Goal: Task Accomplishment & Management: Complete application form

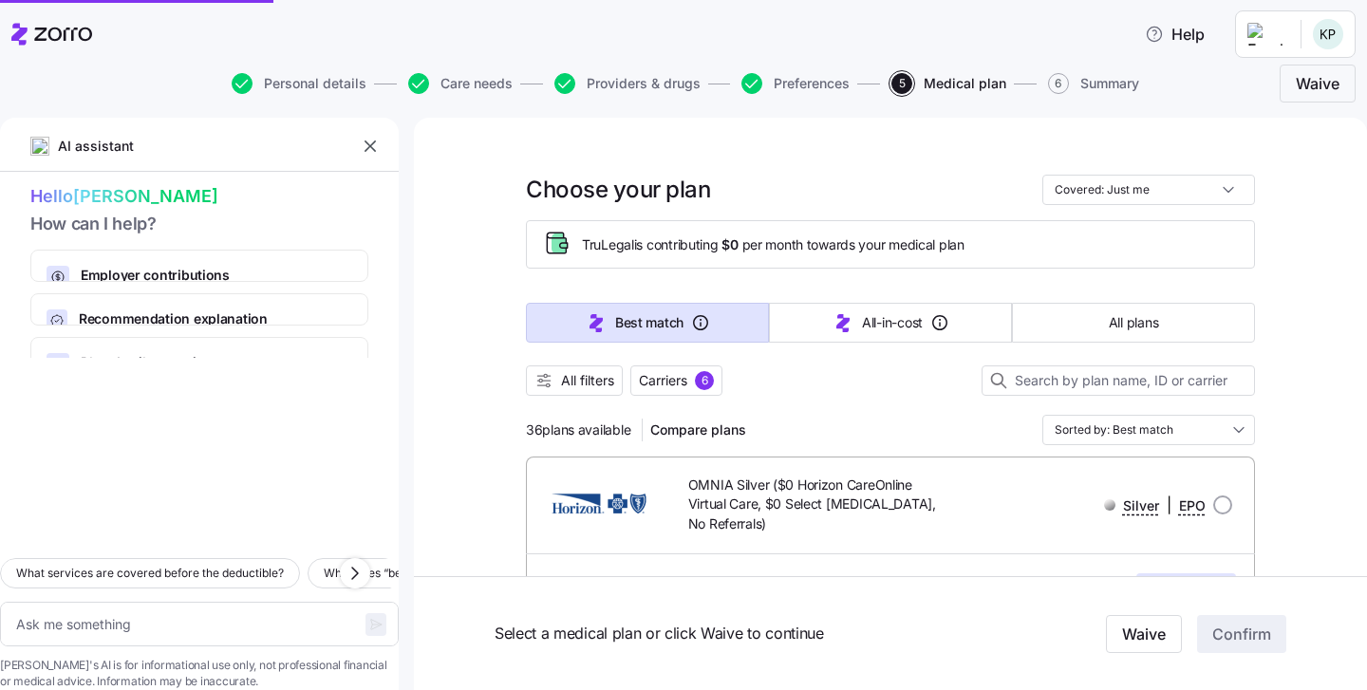
click at [462, 85] on span "Care needs" at bounding box center [477, 83] width 72 height 13
type textarea "x"
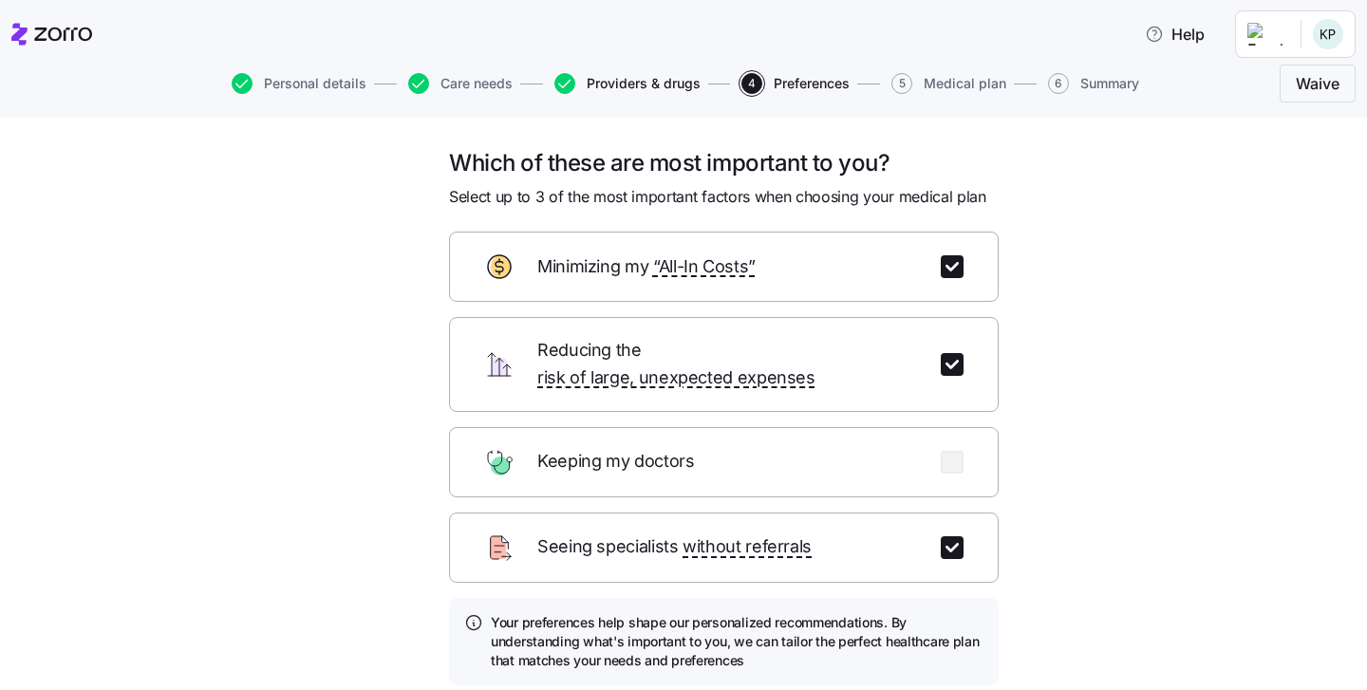
click at [610, 86] on span "Providers & drugs" at bounding box center [644, 83] width 114 height 13
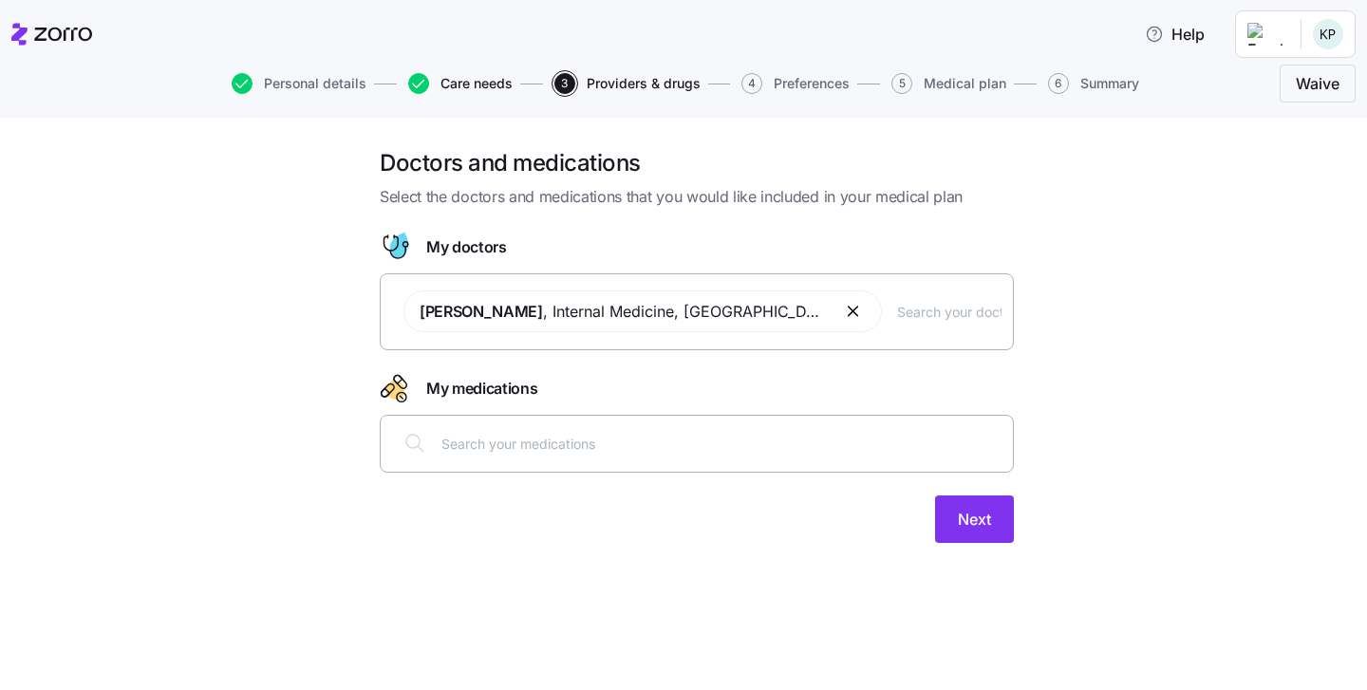
click at [480, 87] on span "Care needs" at bounding box center [477, 83] width 72 height 13
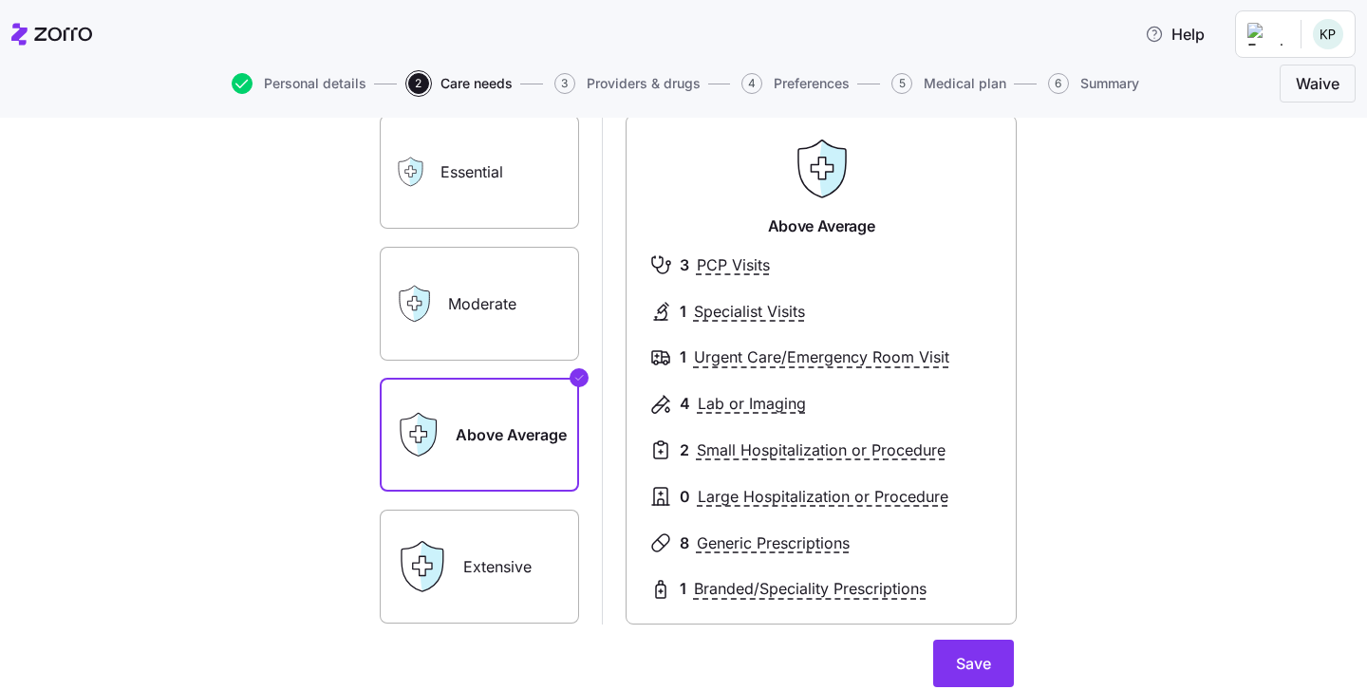
scroll to position [128, 0]
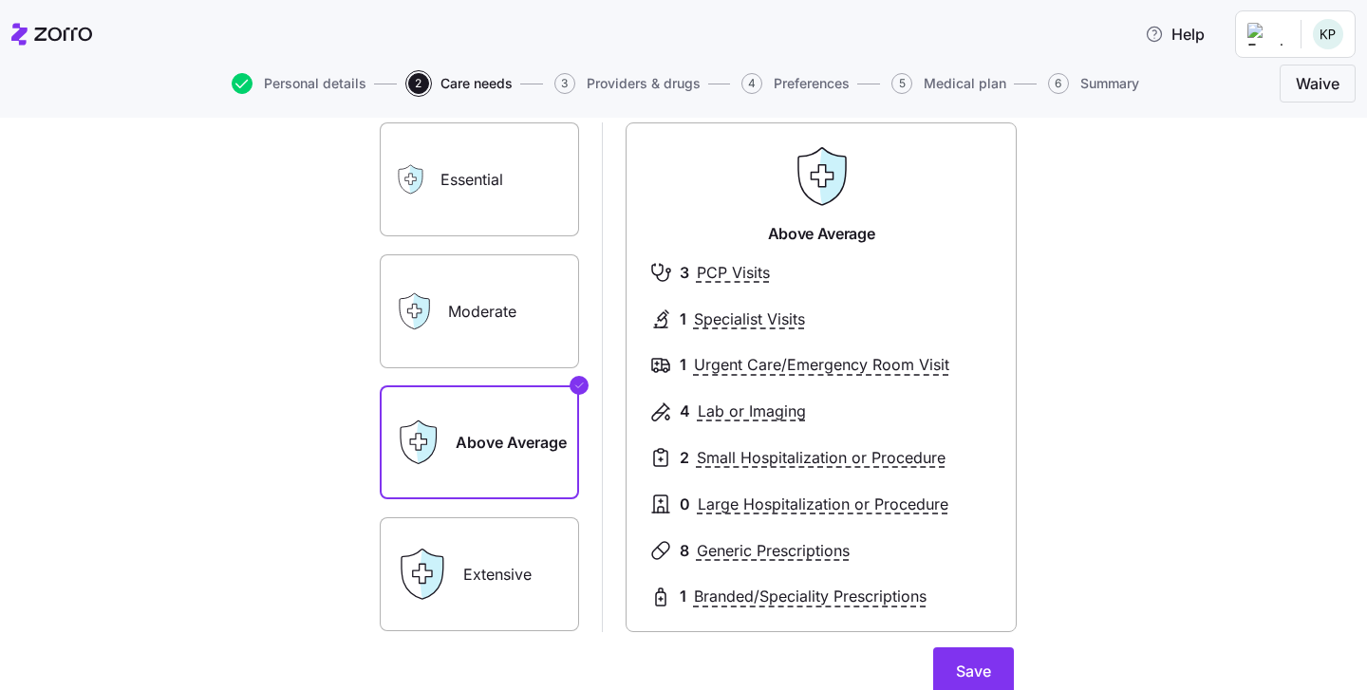
click at [421, 197] on div "Essential" at bounding box center [479, 179] width 199 height 114
click at [511, 597] on label "Extensive" at bounding box center [479, 574] width 199 height 114
click at [0, 0] on input "Extensive" at bounding box center [0, 0] width 0 height 0
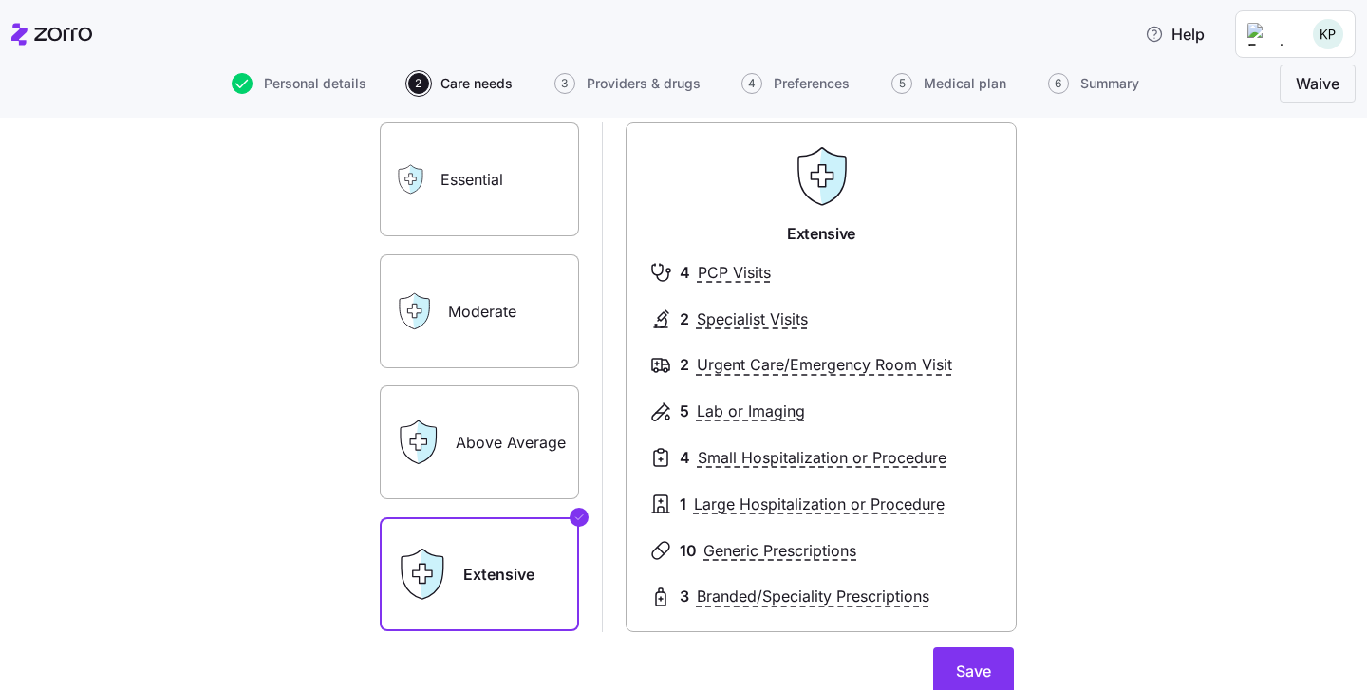
click at [473, 491] on label "Above Average" at bounding box center [479, 442] width 199 height 114
click at [0, 0] on input "Above Average" at bounding box center [0, 0] width 0 height 0
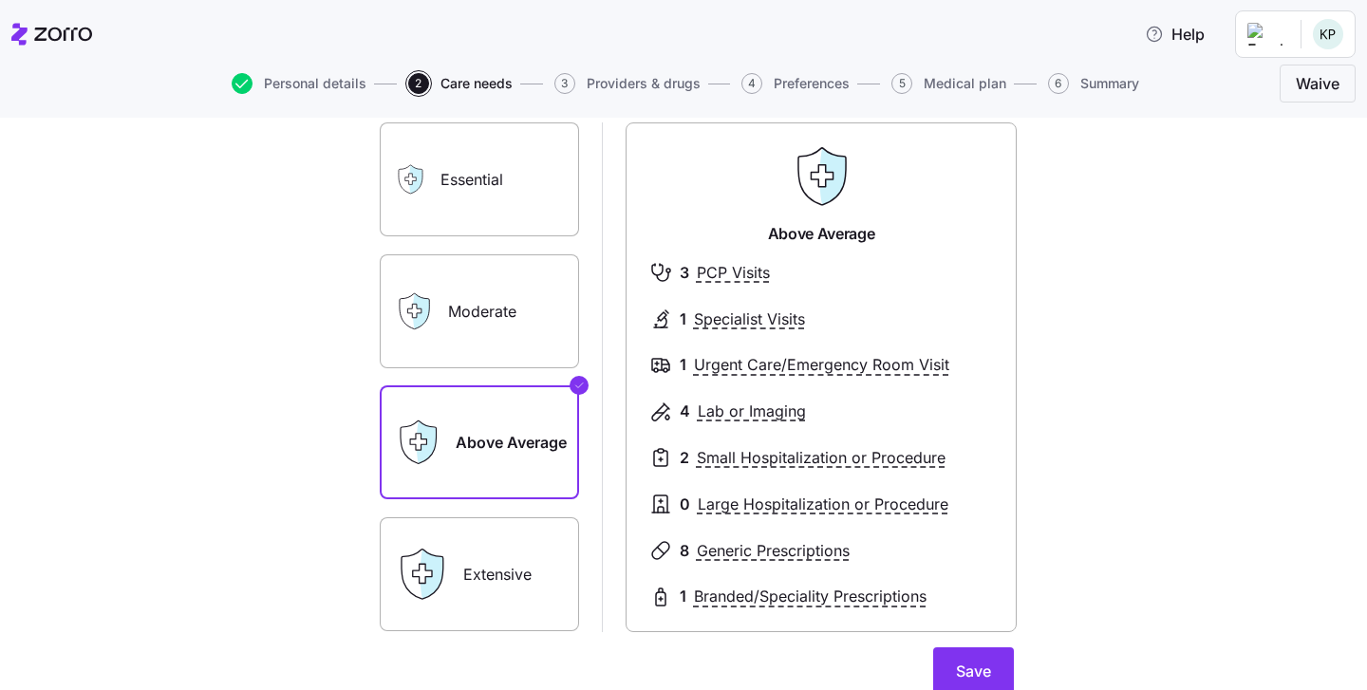
click at [478, 364] on label "Moderate" at bounding box center [479, 311] width 199 height 114
click at [0, 0] on input "Moderate" at bounding box center [0, 0] width 0 height 0
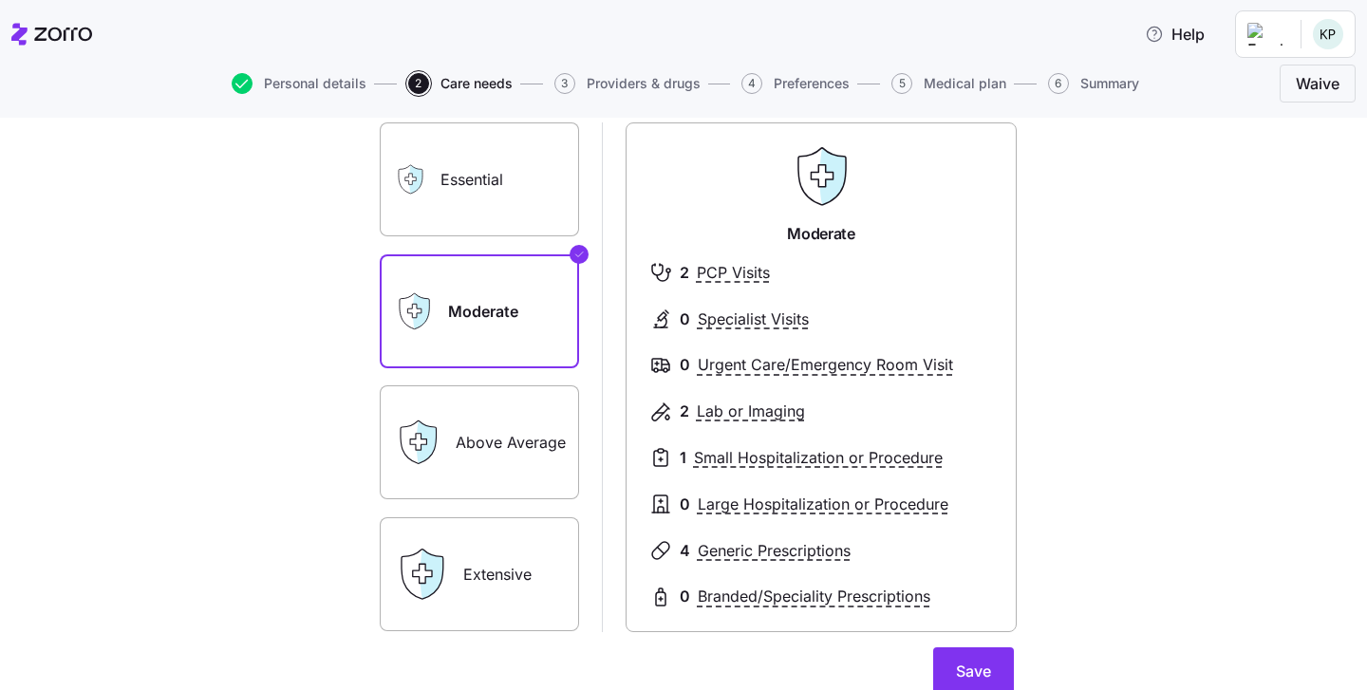
click at [481, 399] on label "Above Average" at bounding box center [479, 442] width 199 height 114
click at [0, 0] on input "Above Average" at bounding box center [0, 0] width 0 height 0
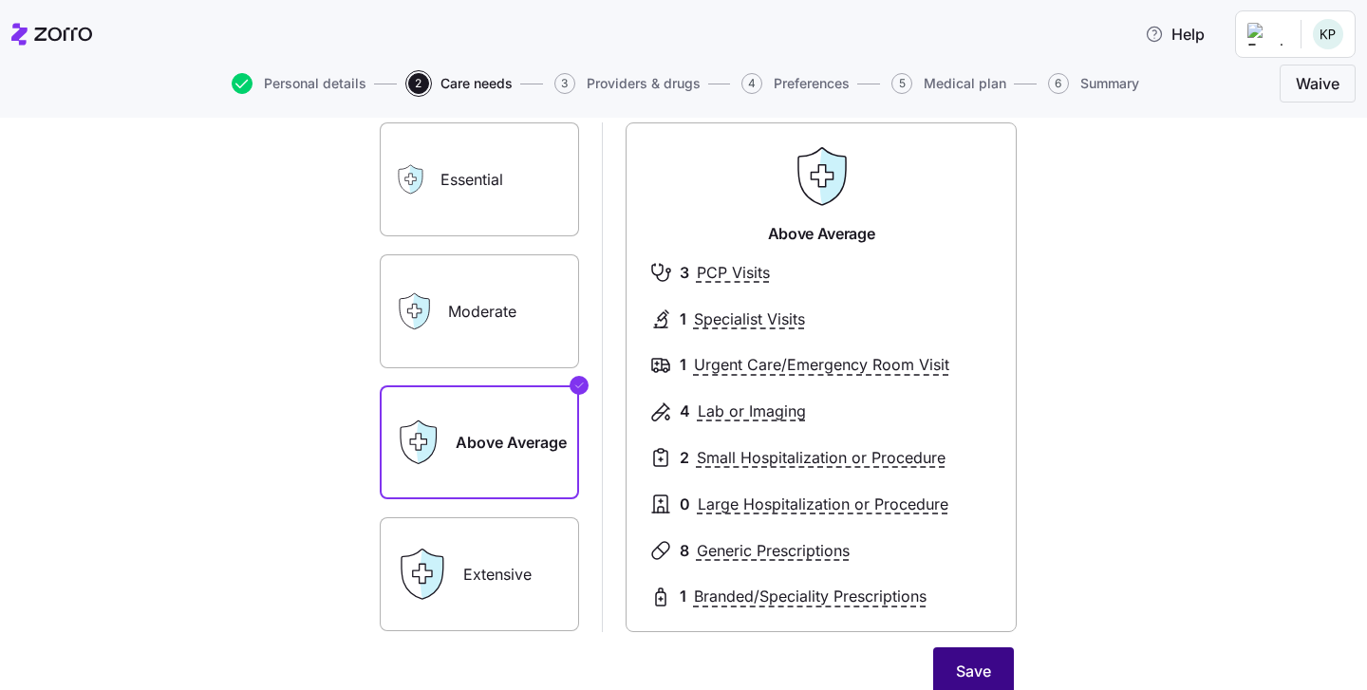
click at [954, 656] on button "Save" at bounding box center [973, 670] width 81 height 47
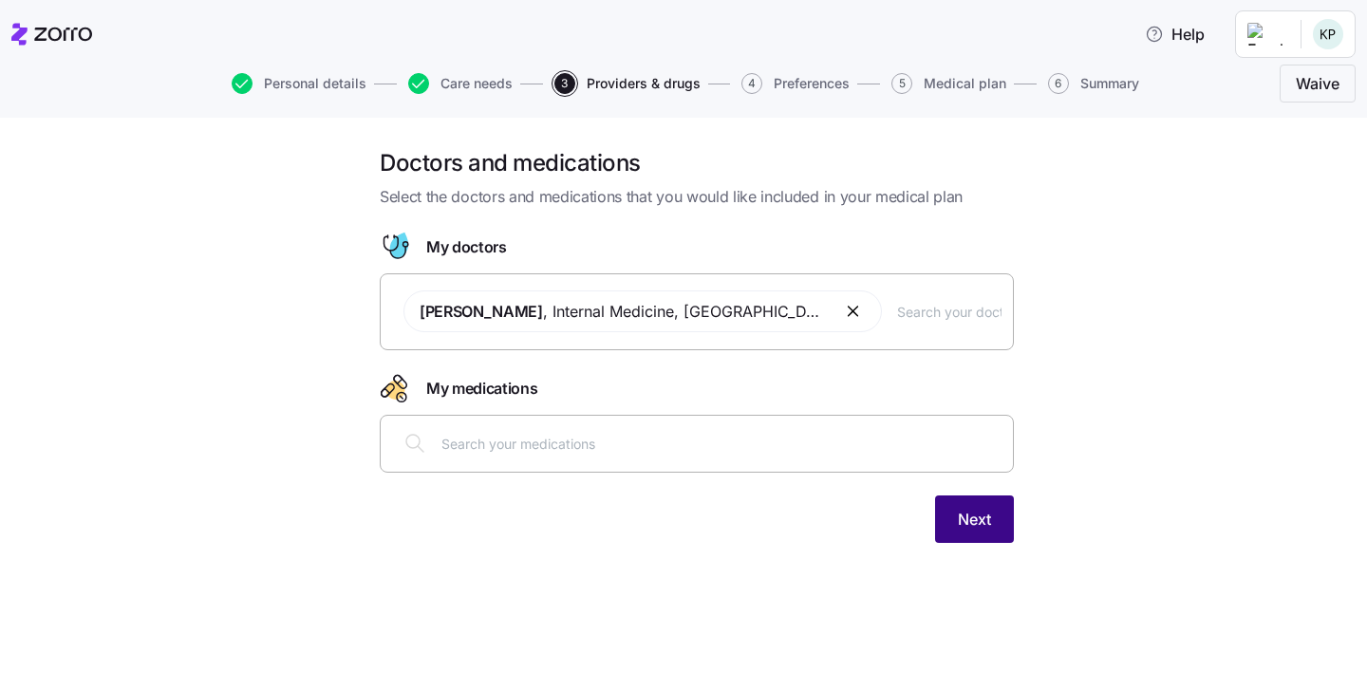
click at [992, 508] on button "Next" at bounding box center [974, 519] width 79 height 47
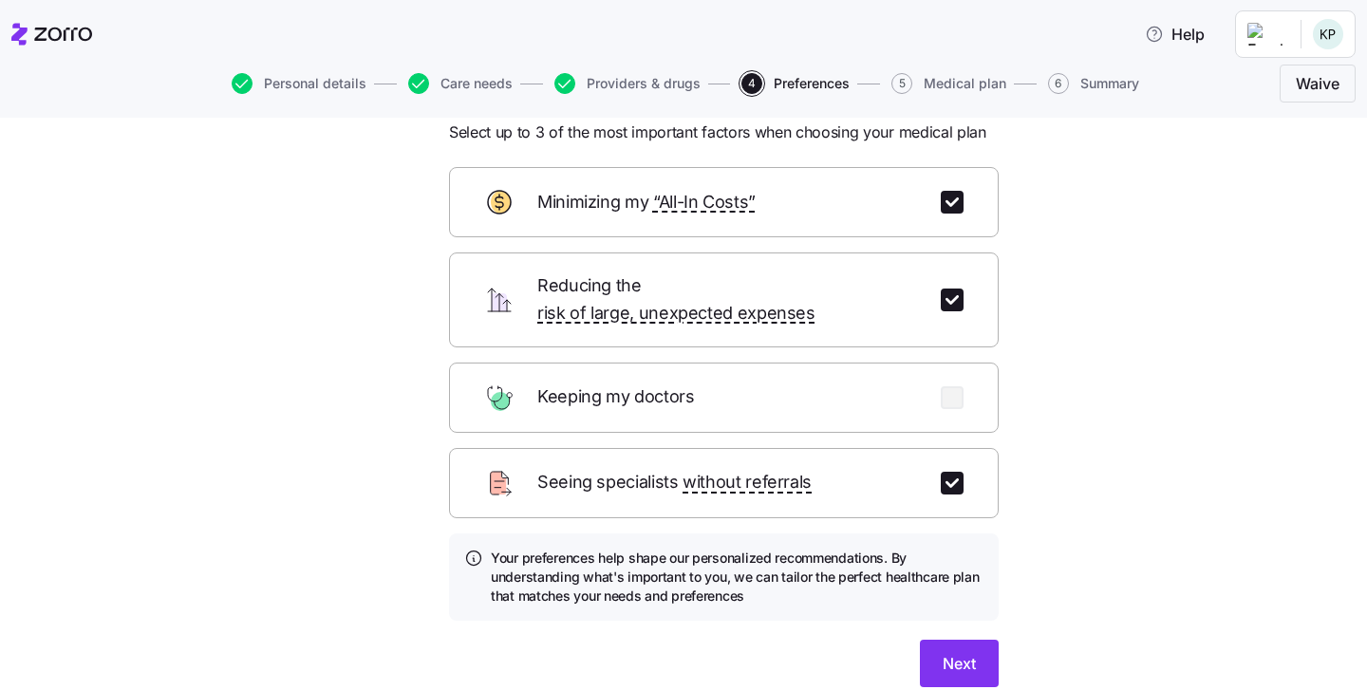
scroll to position [66, 0]
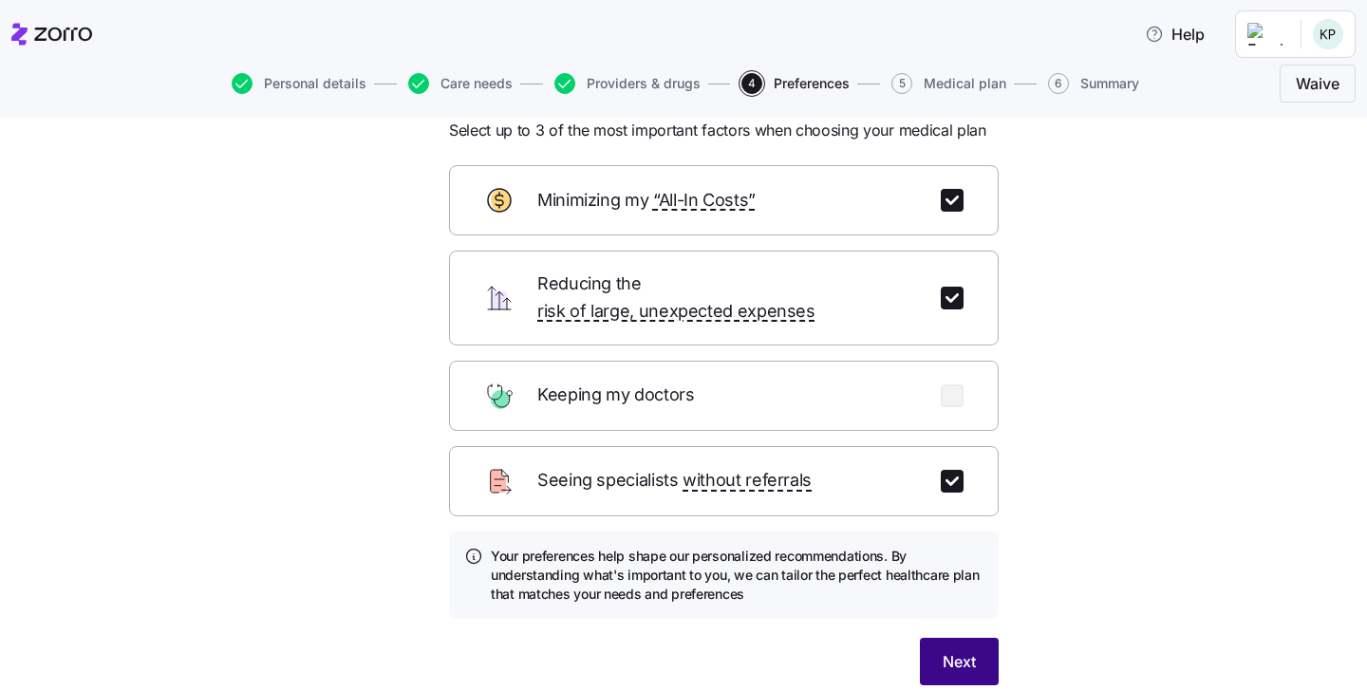
click at [979, 638] on button "Next" at bounding box center [959, 661] width 79 height 47
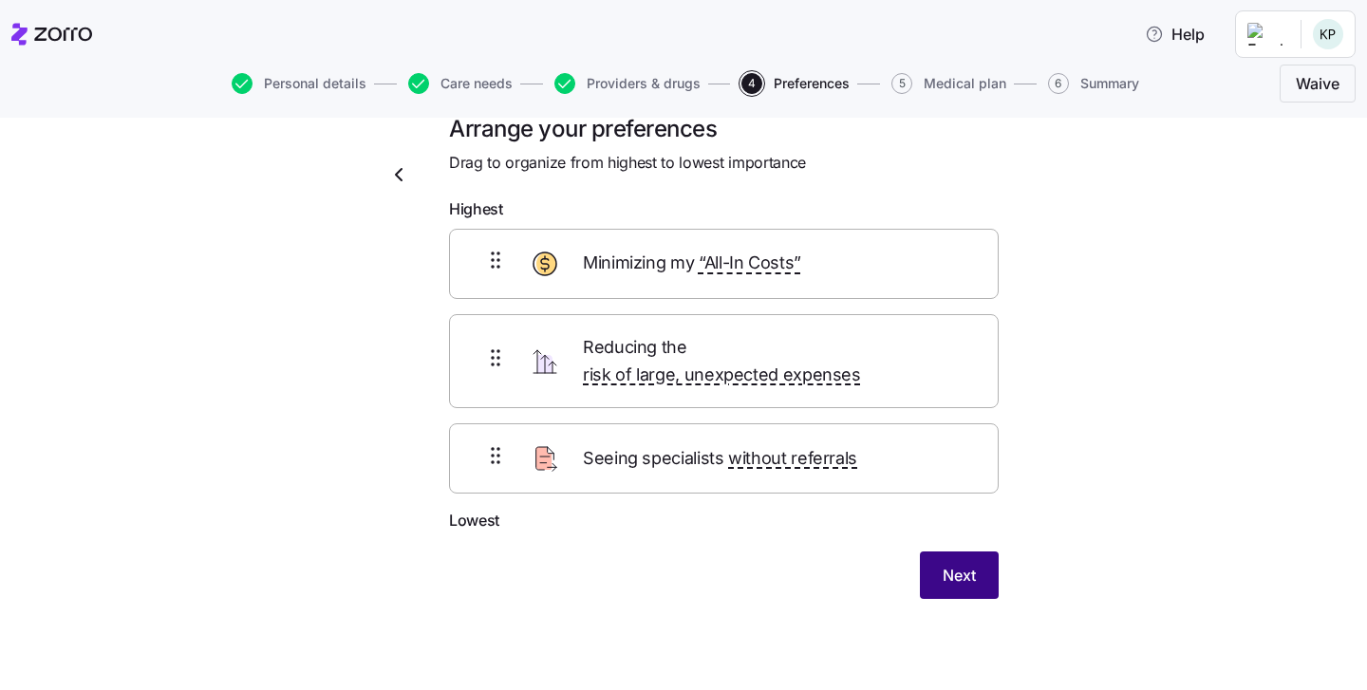
scroll to position [8, 0]
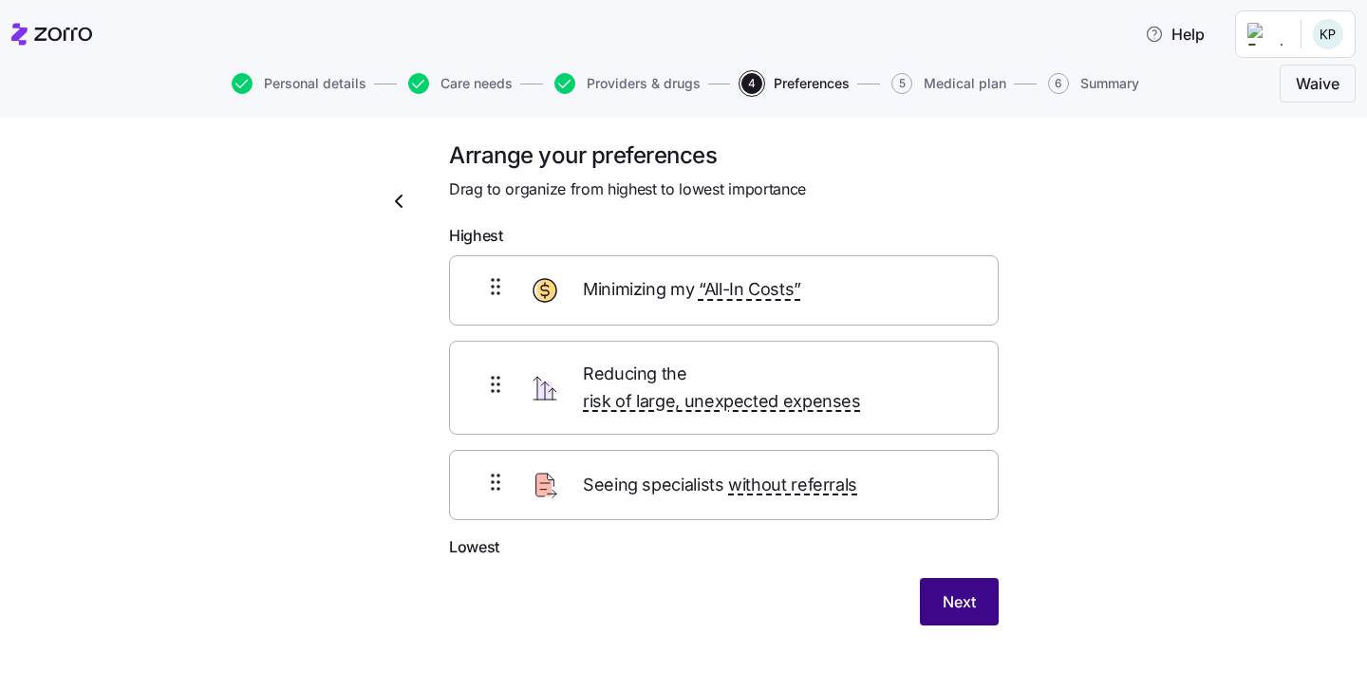
click at [946, 588] on button "Next" at bounding box center [959, 601] width 79 height 47
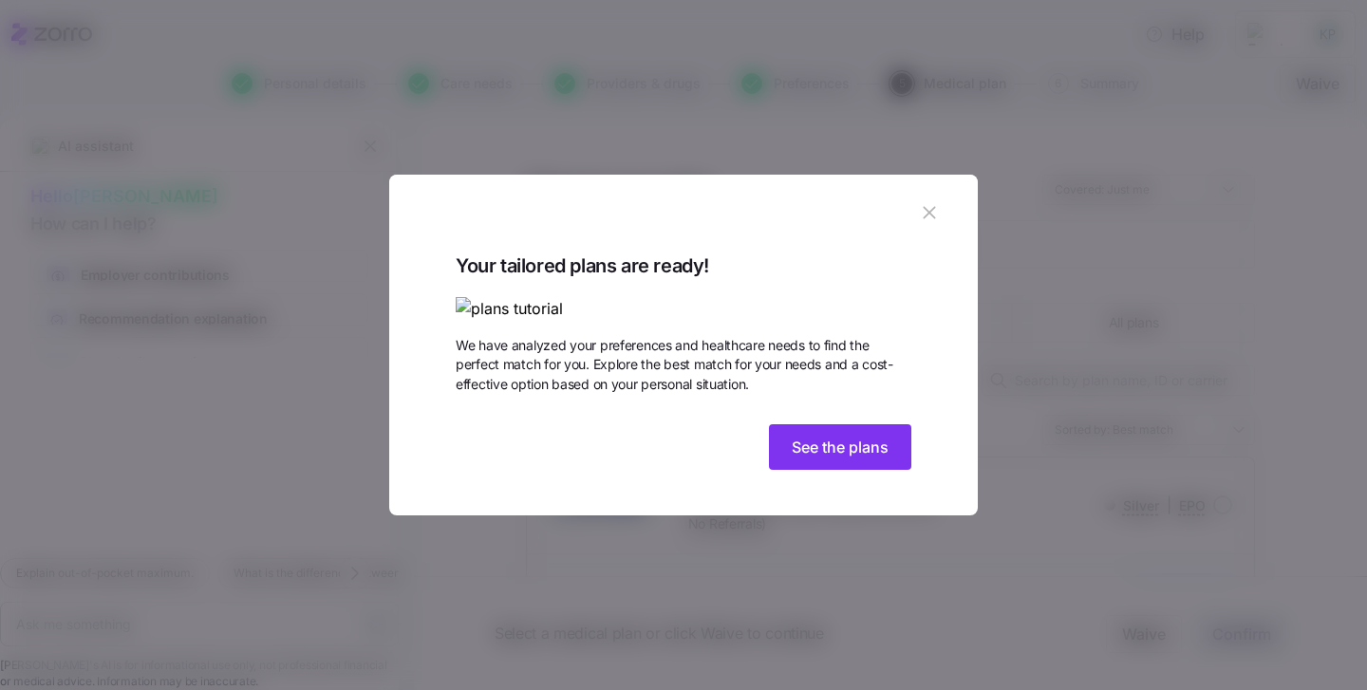
drag, startPoint x: 922, startPoint y: 100, endPoint x: 932, endPoint y: 245, distance: 145.6
click at [932, 237] on section "Your tailored plans are ready! We have analyzed your preferences and healthcare…" at bounding box center [683, 345] width 589 height 341
click at [923, 202] on icon "button" at bounding box center [929, 212] width 21 height 21
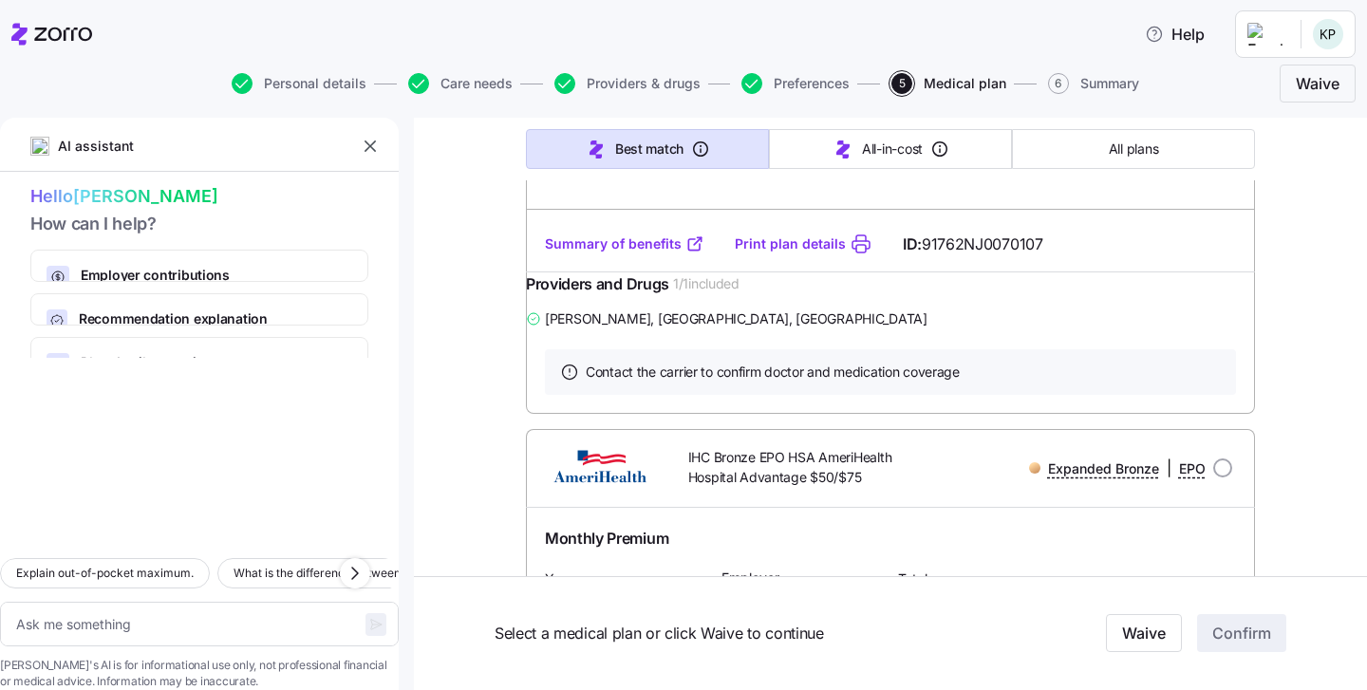
scroll to position [5111, 0]
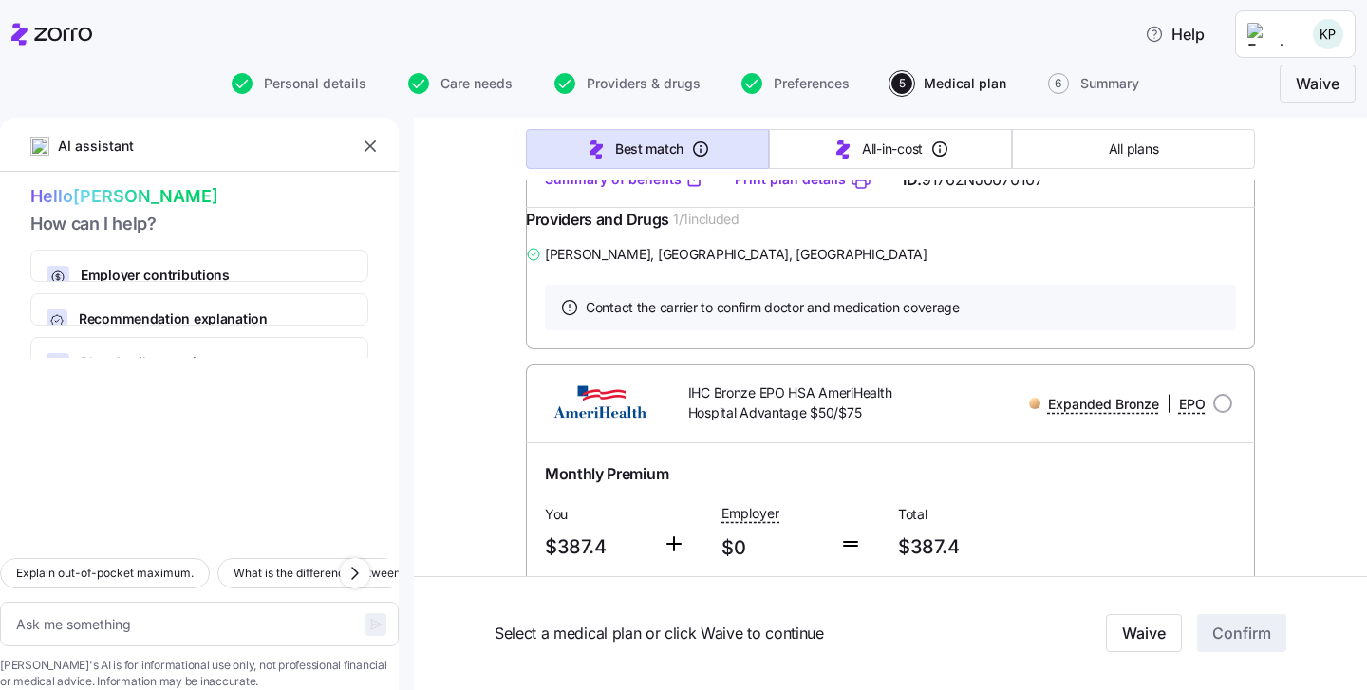
type textarea "x"
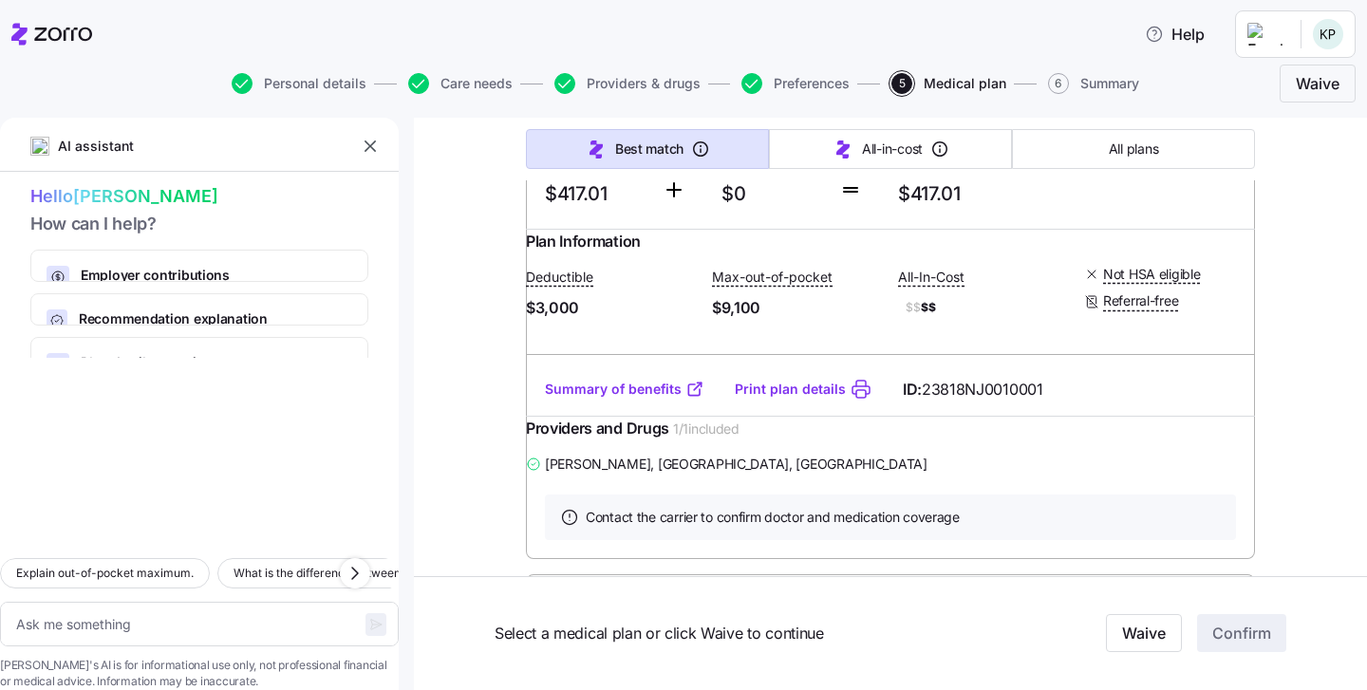
scroll to position [6022, 0]
